Goal: Information Seeking & Learning: Learn about a topic

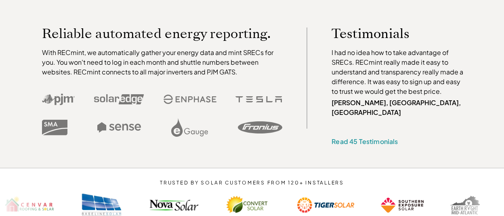
scroll to position [234, 0]
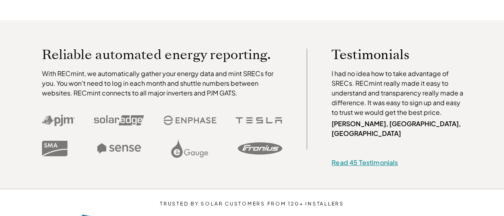
click at [346, 158] on link "Read 45 Testimonials" at bounding box center [364, 162] width 66 height 8
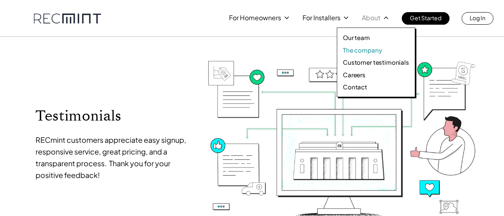
click at [351, 48] on p "The company" at bounding box center [362, 50] width 39 height 8
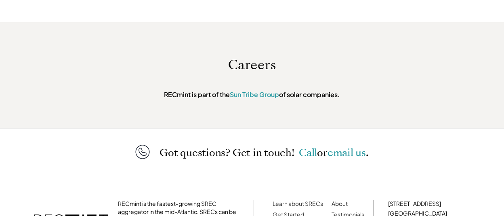
scroll to position [2718, 0]
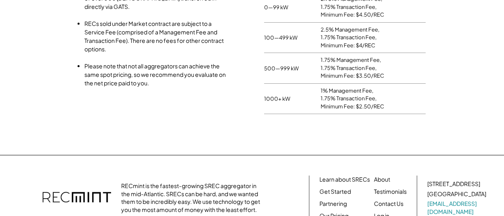
scroll to position [1057, 0]
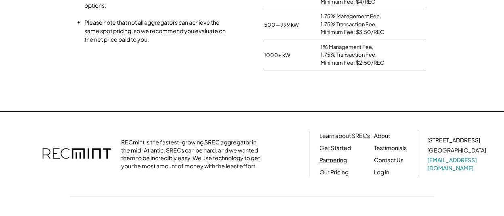
click at [330, 156] on link "Partnering" at bounding box center [332, 160] width 27 height 8
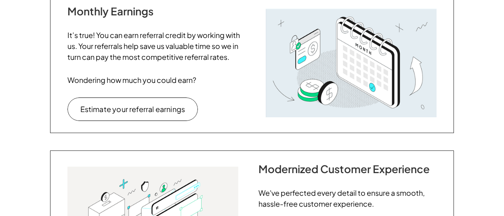
scroll to position [515, 0]
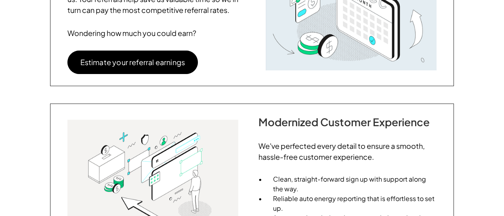
click at [136, 61] on p "Estimate your referral earnings" at bounding box center [132, 62] width 105 height 7
